Goal: Task Accomplishment & Management: Complete application form

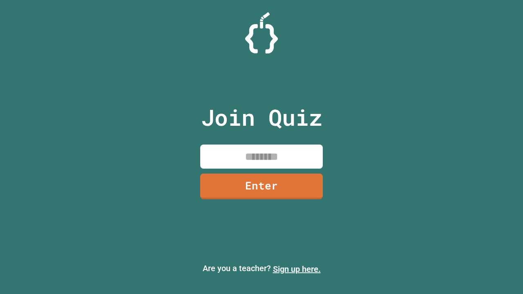
click at [297, 269] on link "Sign up here." at bounding box center [297, 269] width 48 height 10
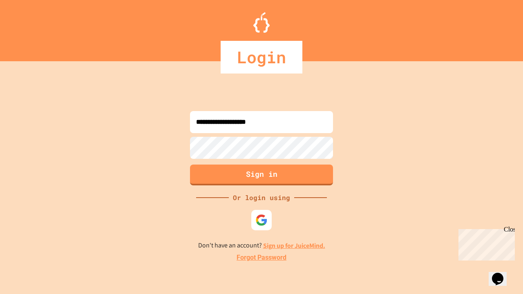
type input "**********"
